Goal: Navigation & Orientation: Understand site structure

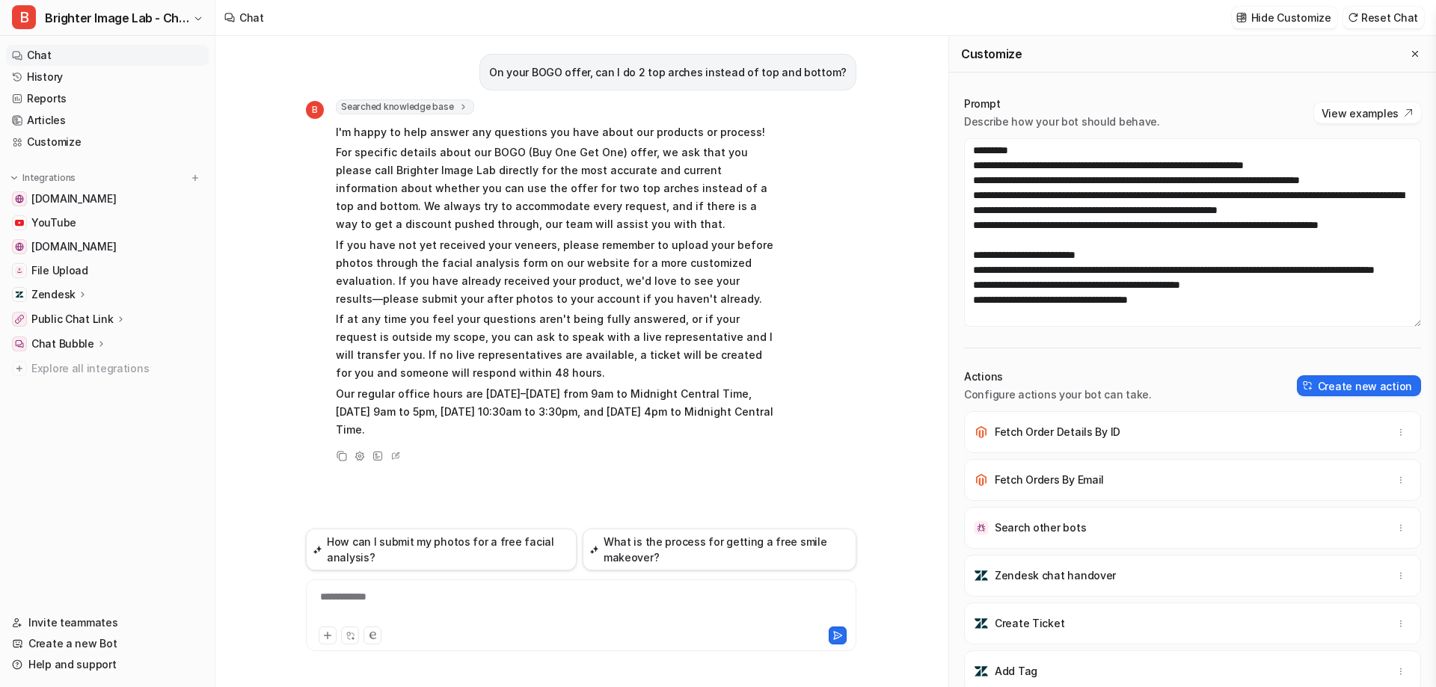
click at [70, 295] on p "Zendesk" at bounding box center [53, 294] width 44 height 15
click at [73, 311] on p "Overview" at bounding box center [67, 316] width 48 height 15
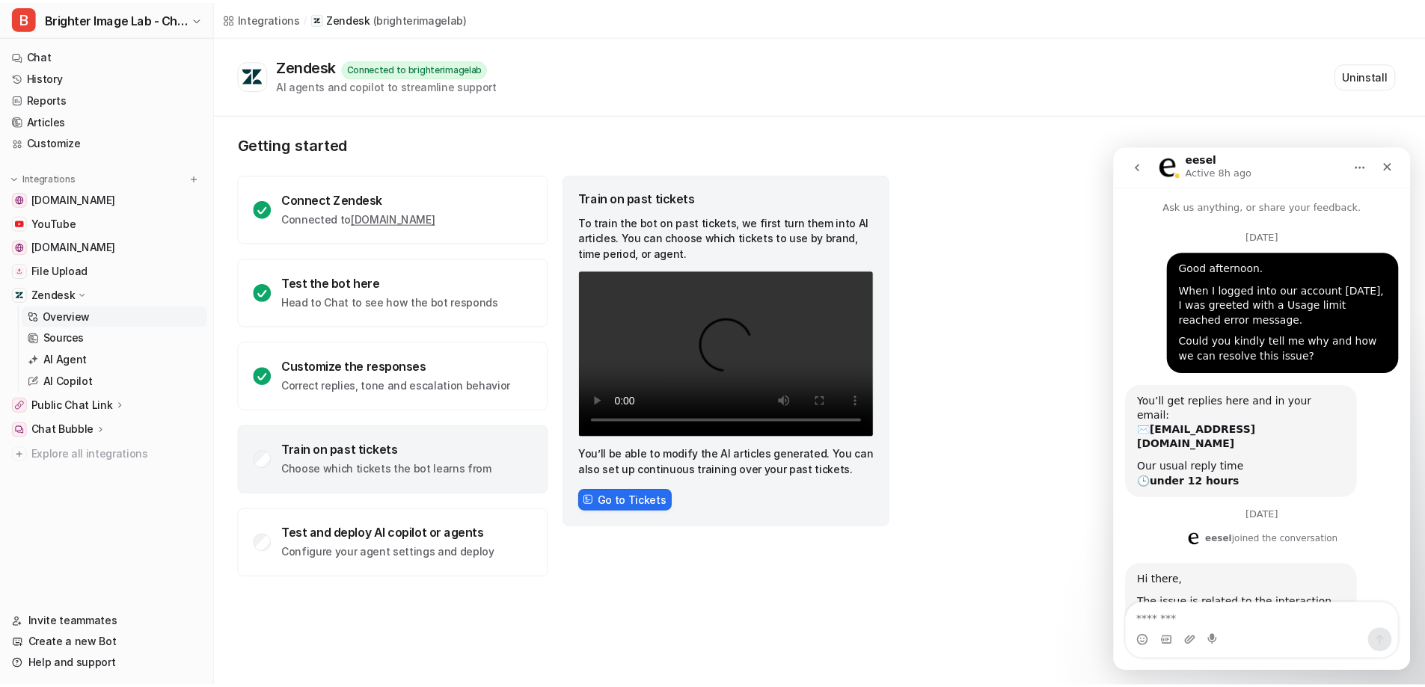
scroll to position [1161, 0]
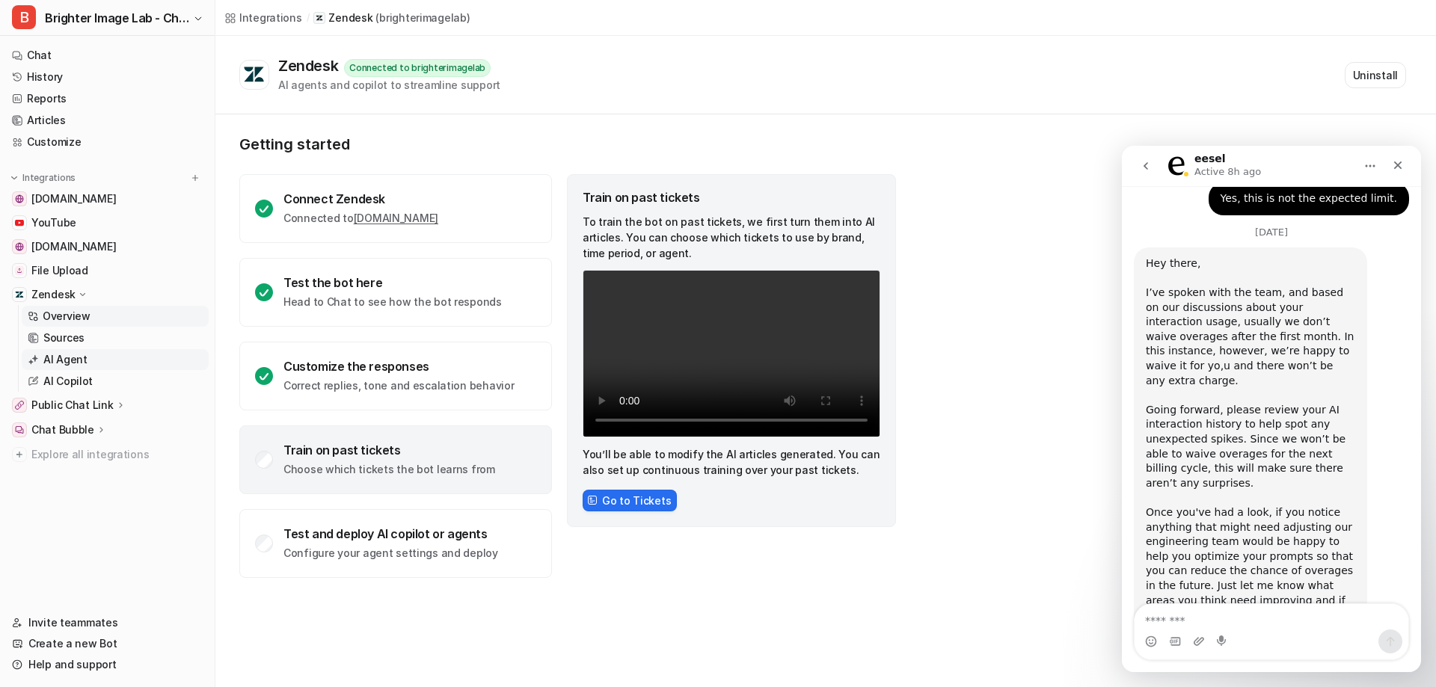
click at [56, 367] on p "AI Agent" at bounding box center [65, 359] width 44 height 15
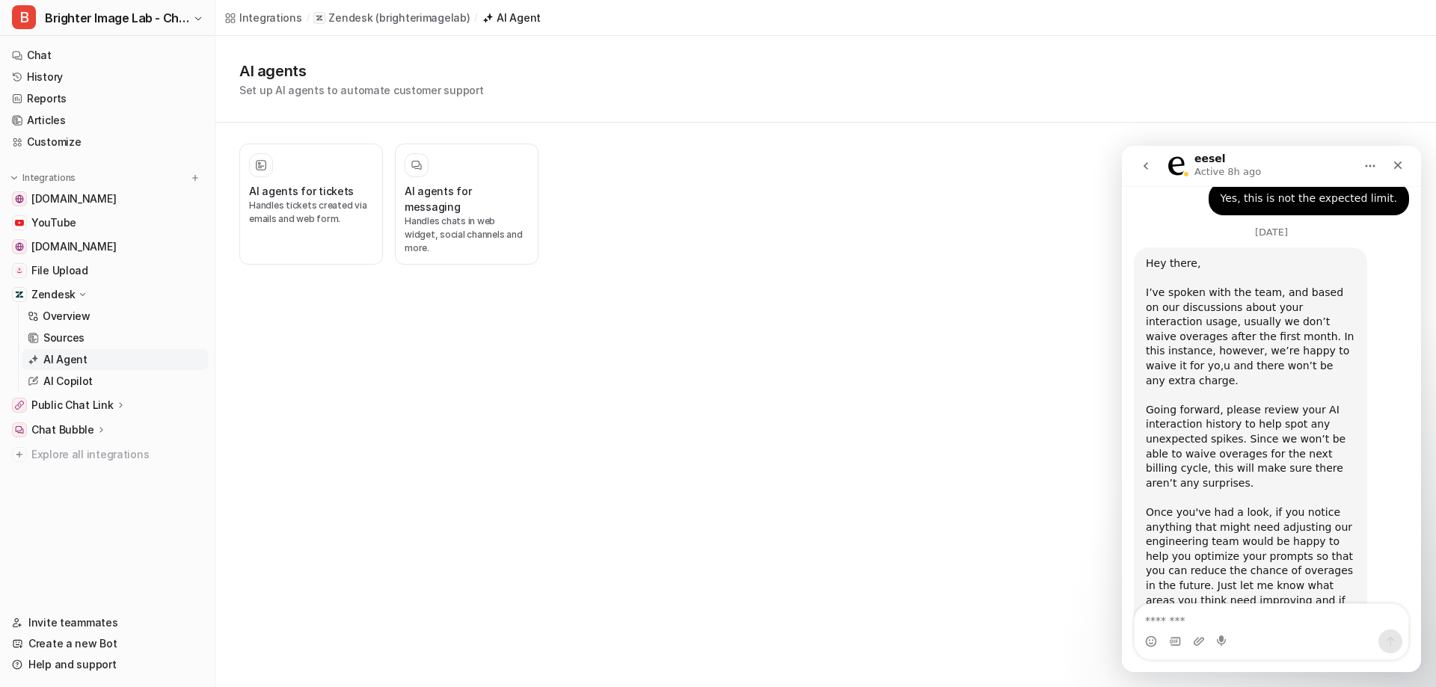
click at [74, 362] on p "AI Agent" at bounding box center [65, 359] width 44 height 15
click at [79, 385] on p "AI Copilot" at bounding box center [67, 381] width 49 height 15
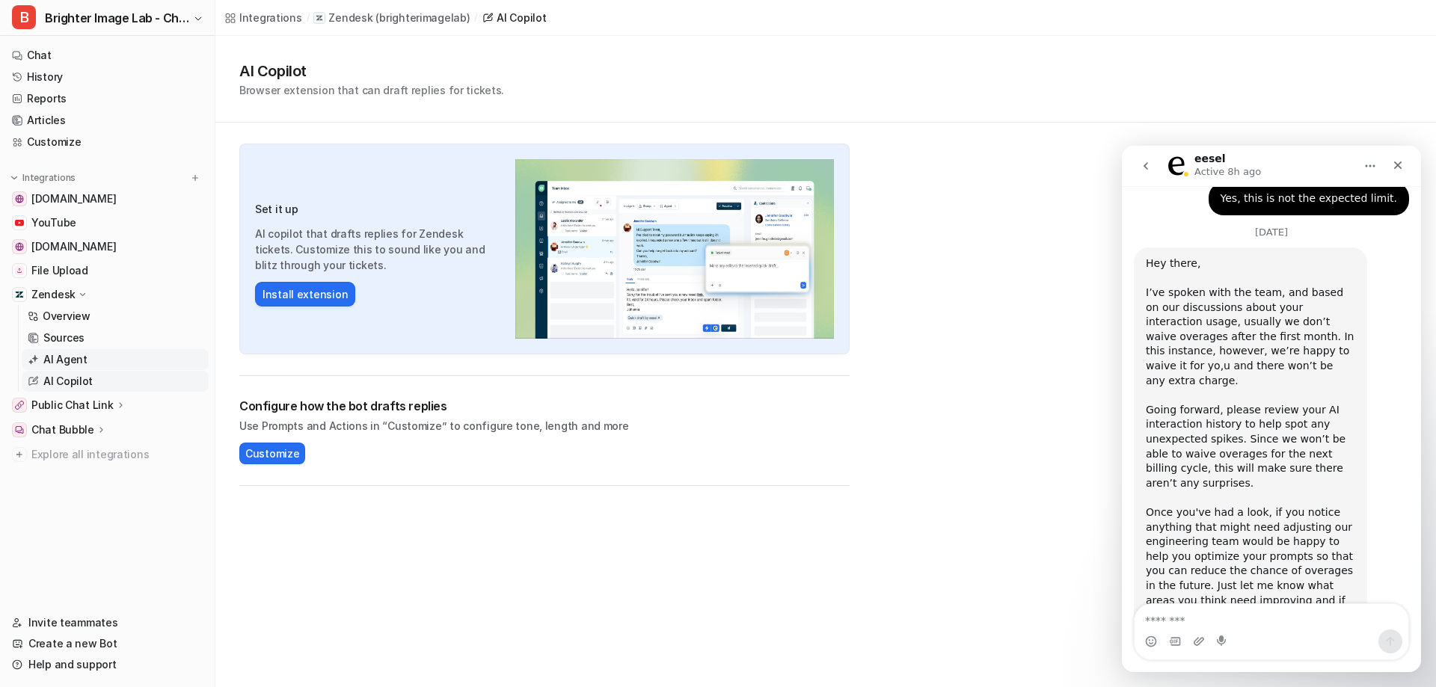
click at [77, 364] on p "AI Agent" at bounding box center [65, 359] width 44 height 15
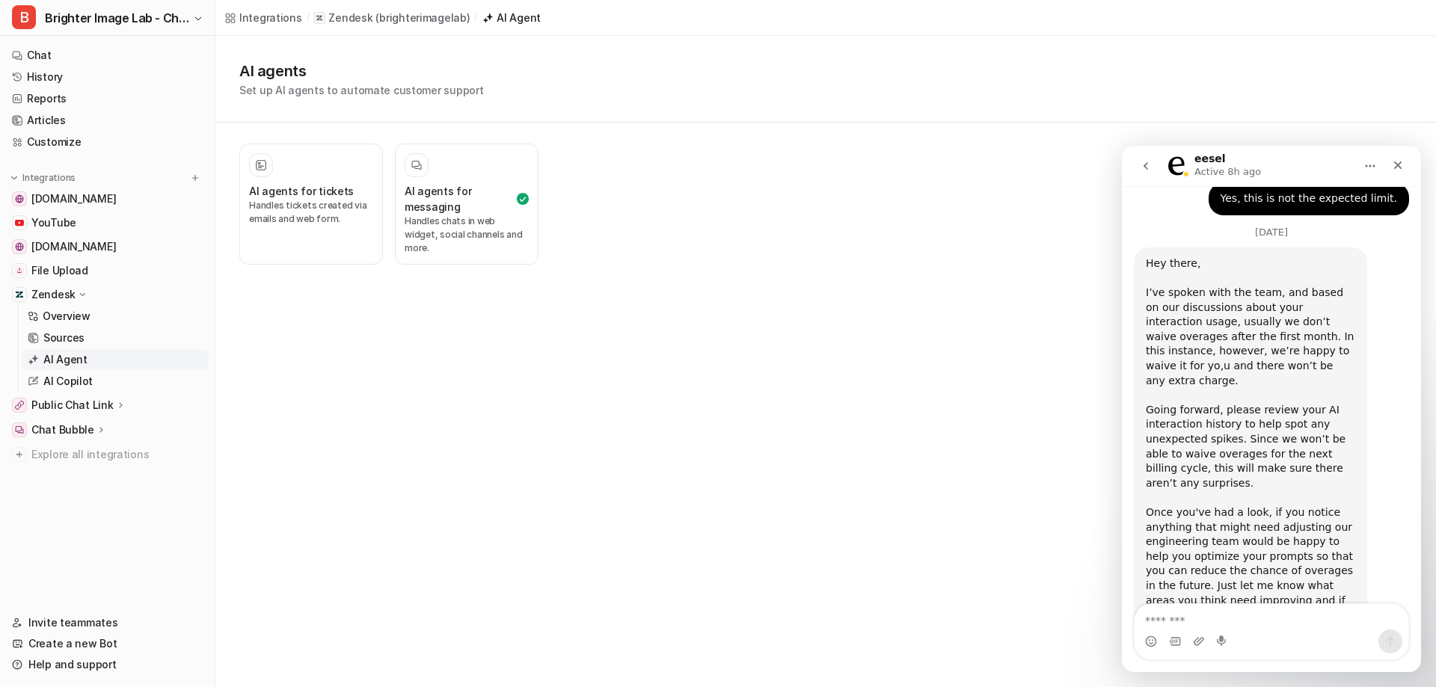
click at [82, 431] on p "Chat Bubble" at bounding box center [62, 430] width 63 height 15
click at [88, 452] on p "Overview" at bounding box center [67, 451] width 48 height 15
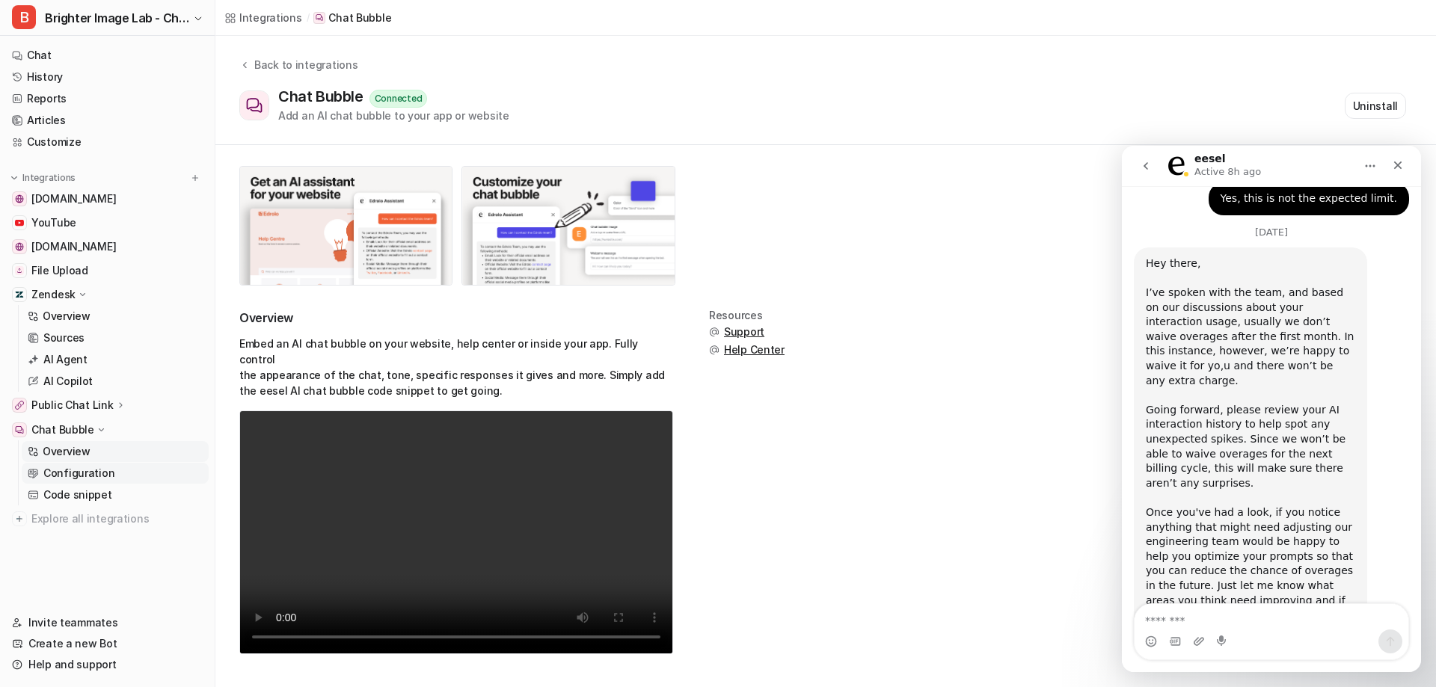
click at [80, 468] on p "Configuration" at bounding box center [78, 473] width 71 height 15
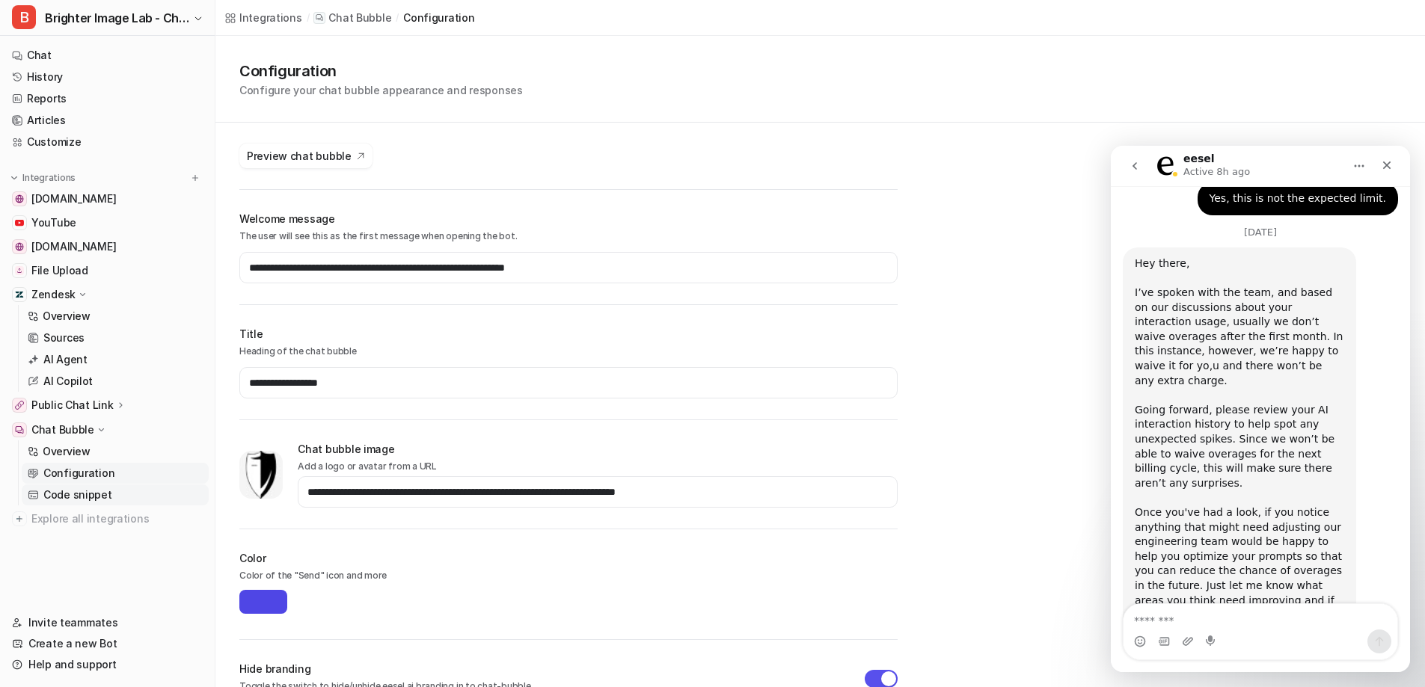
click at [77, 490] on p "Code snippet" at bounding box center [77, 495] width 69 height 15
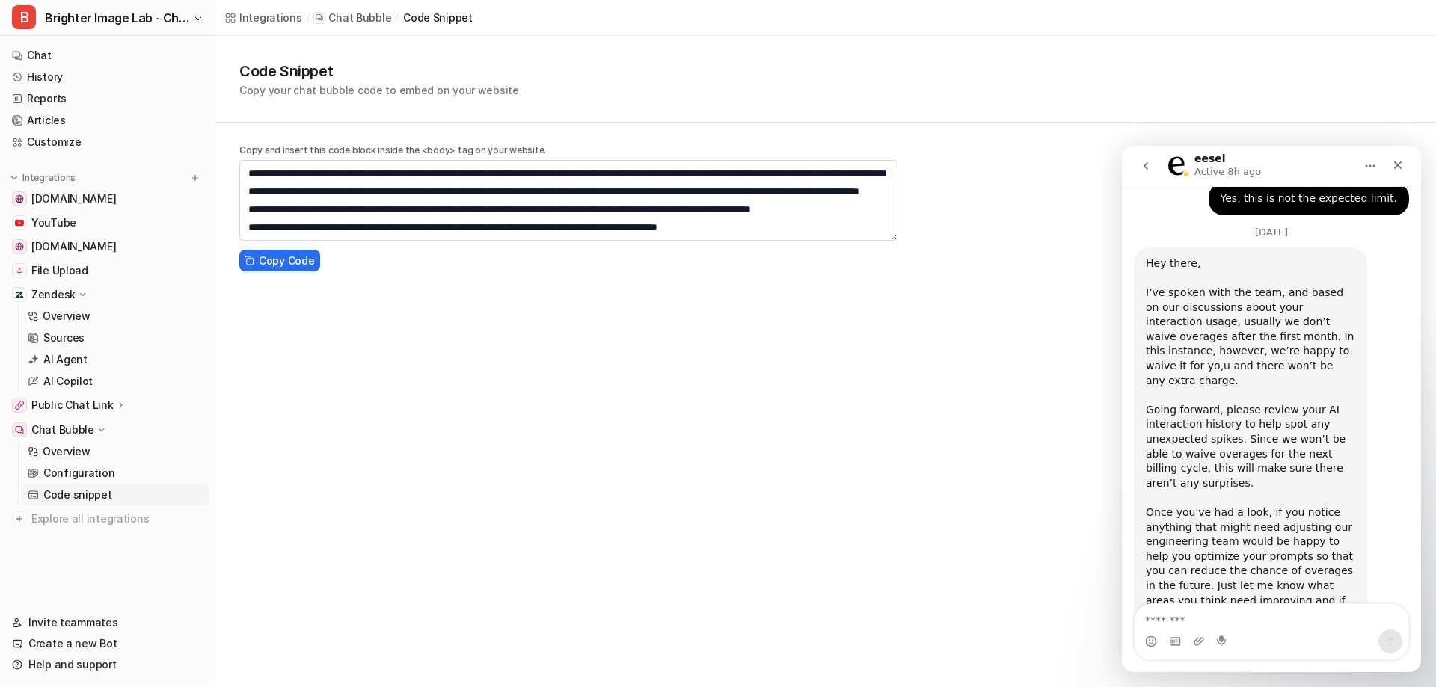
click at [61, 425] on p "Chat Bubble" at bounding box center [62, 430] width 63 height 15
click at [64, 298] on p "Zendesk" at bounding box center [53, 294] width 44 height 15
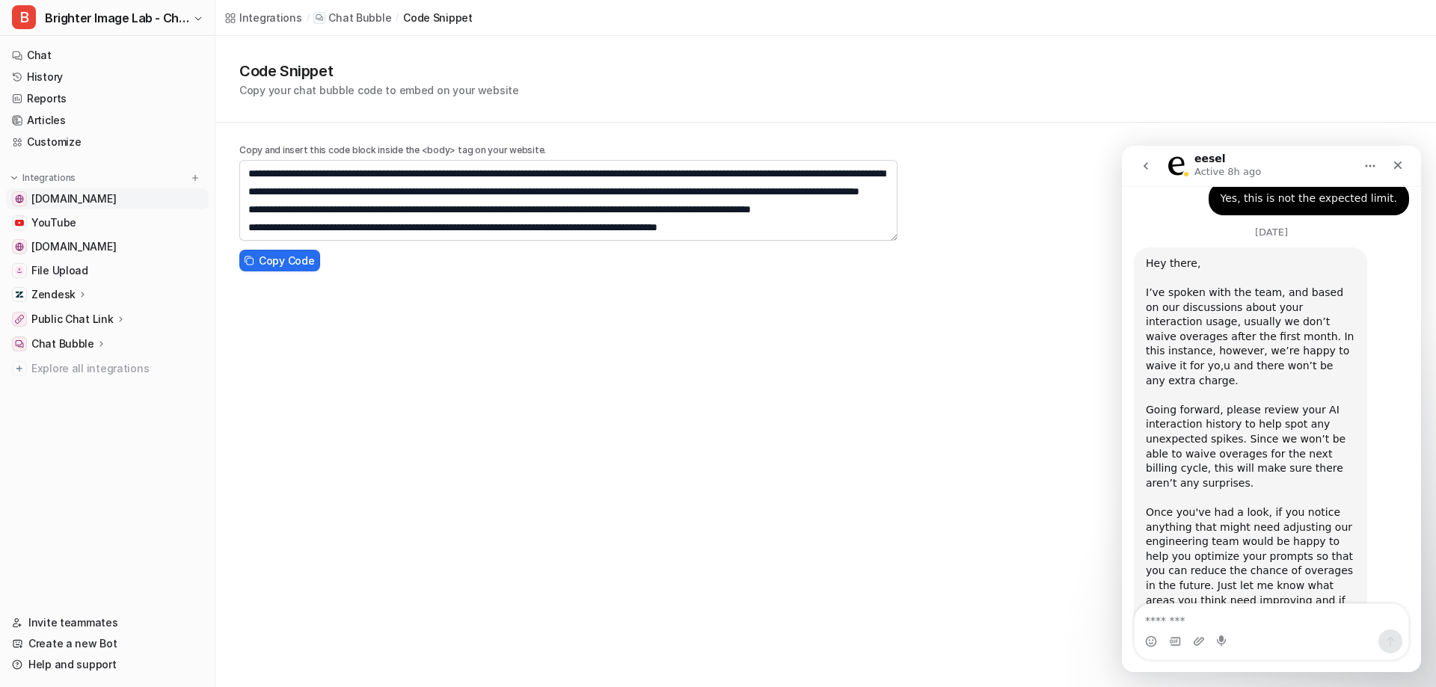
click at [70, 206] on link "[DOMAIN_NAME]" at bounding box center [107, 199] width 203 height 21
